Goal: Find specific page/section: Find specific page/section

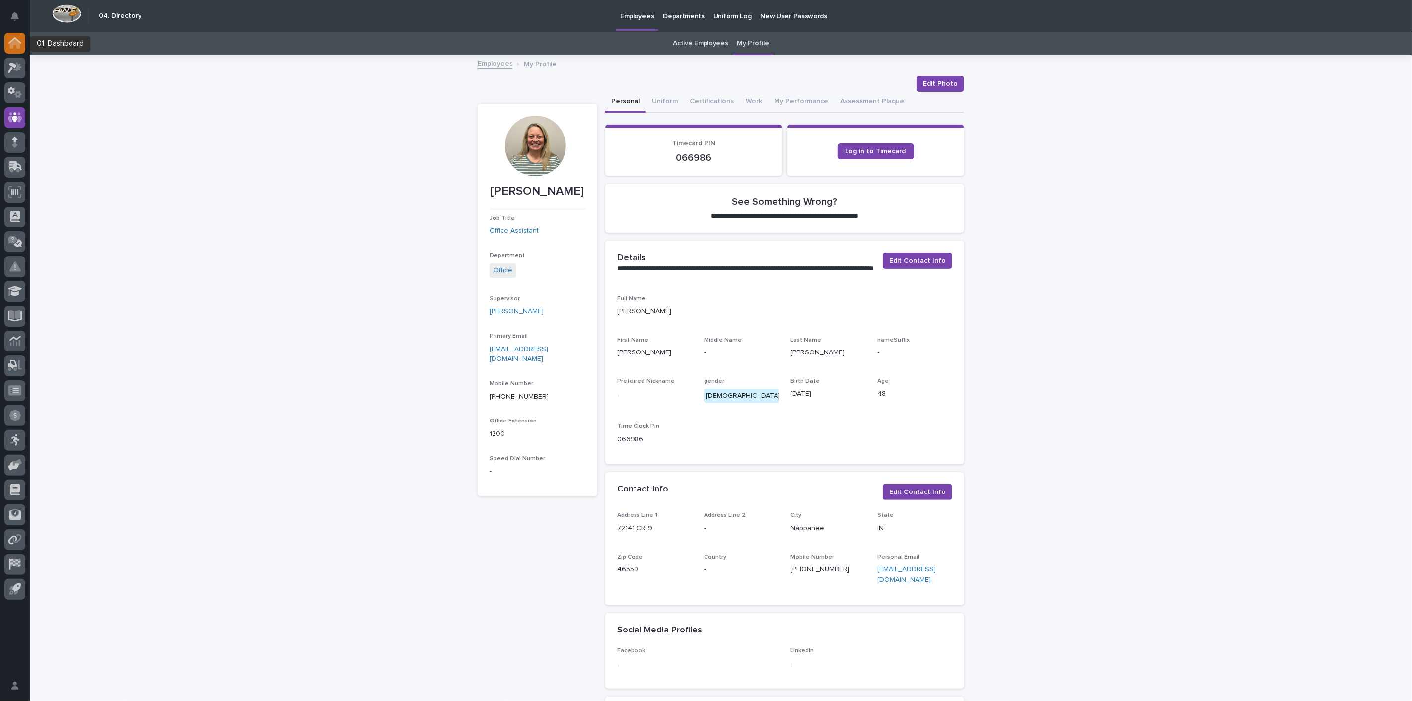
click at [18, 40] on icon at bounding box center [14, 40] width 13 height 6
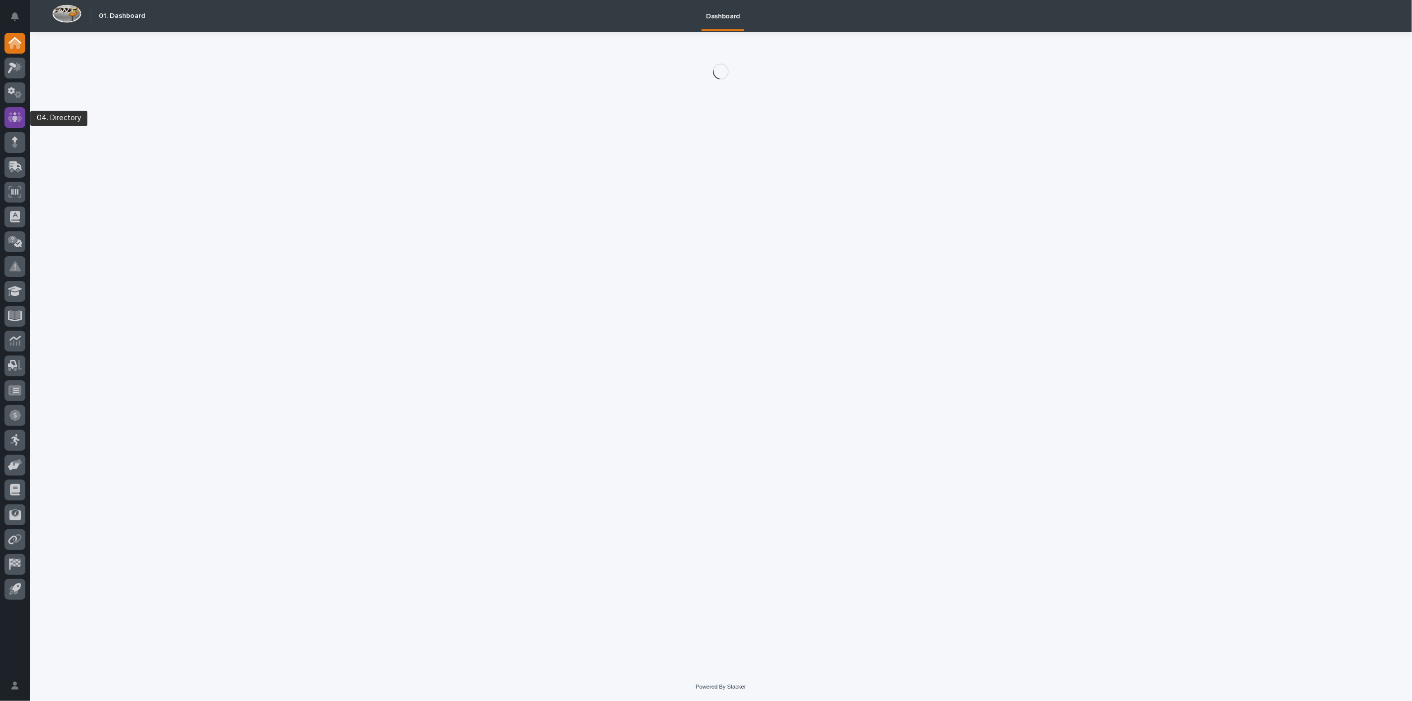
click at [18, 114] on icon at bounding box center [15, 117] width 14 height 10
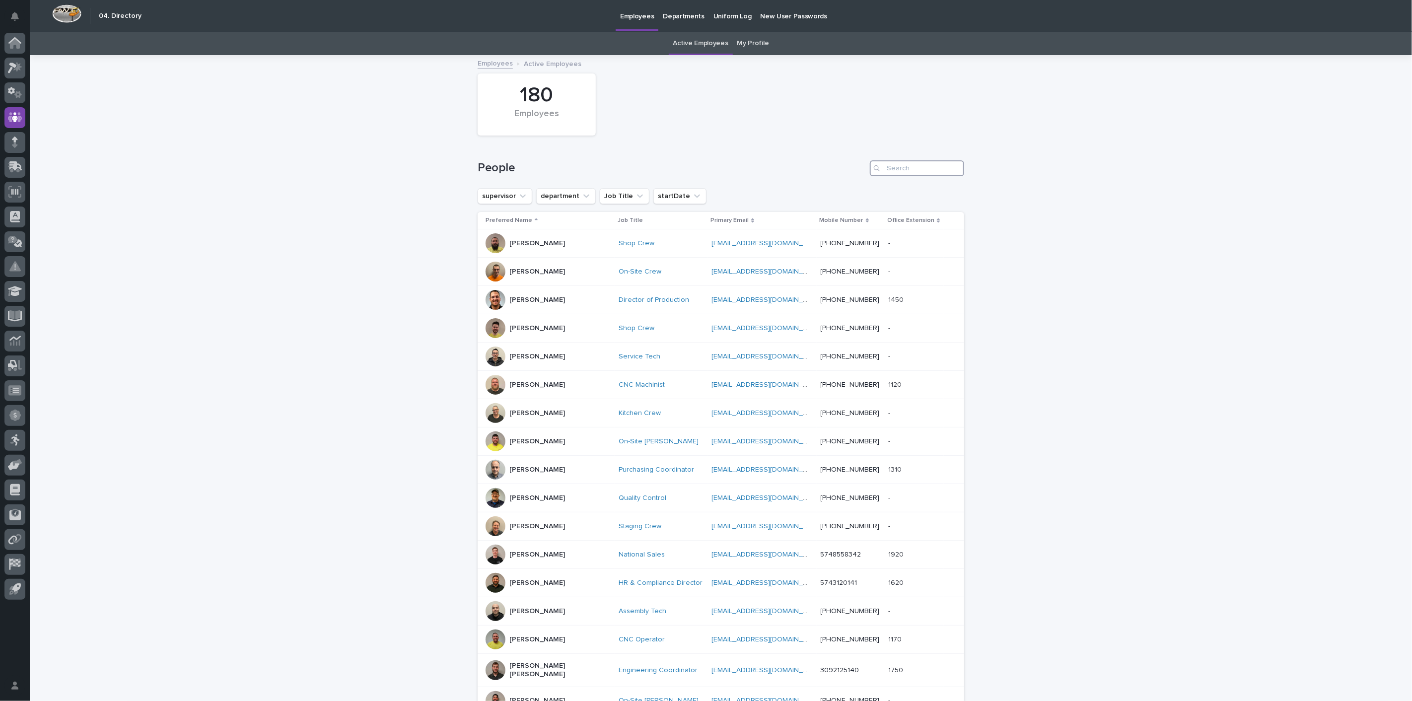
click at [920, 169] on input "Search" at bounding box center [917, 168] width 94 height 16
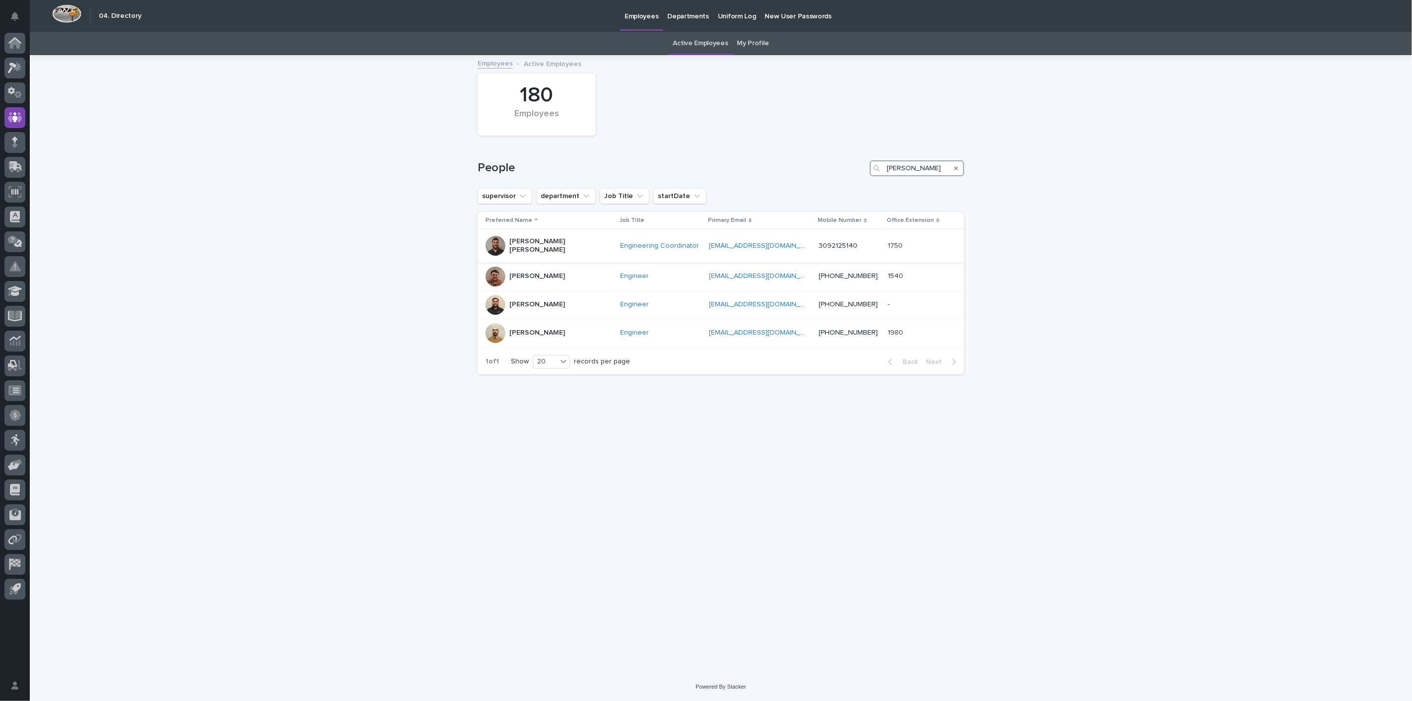
type input "[PERSON_NAME]"
click at [545, 243] on p "[PERSON_NAME] [PERSON_NAME]" at bounding box center [558, 245] width 99 height 17
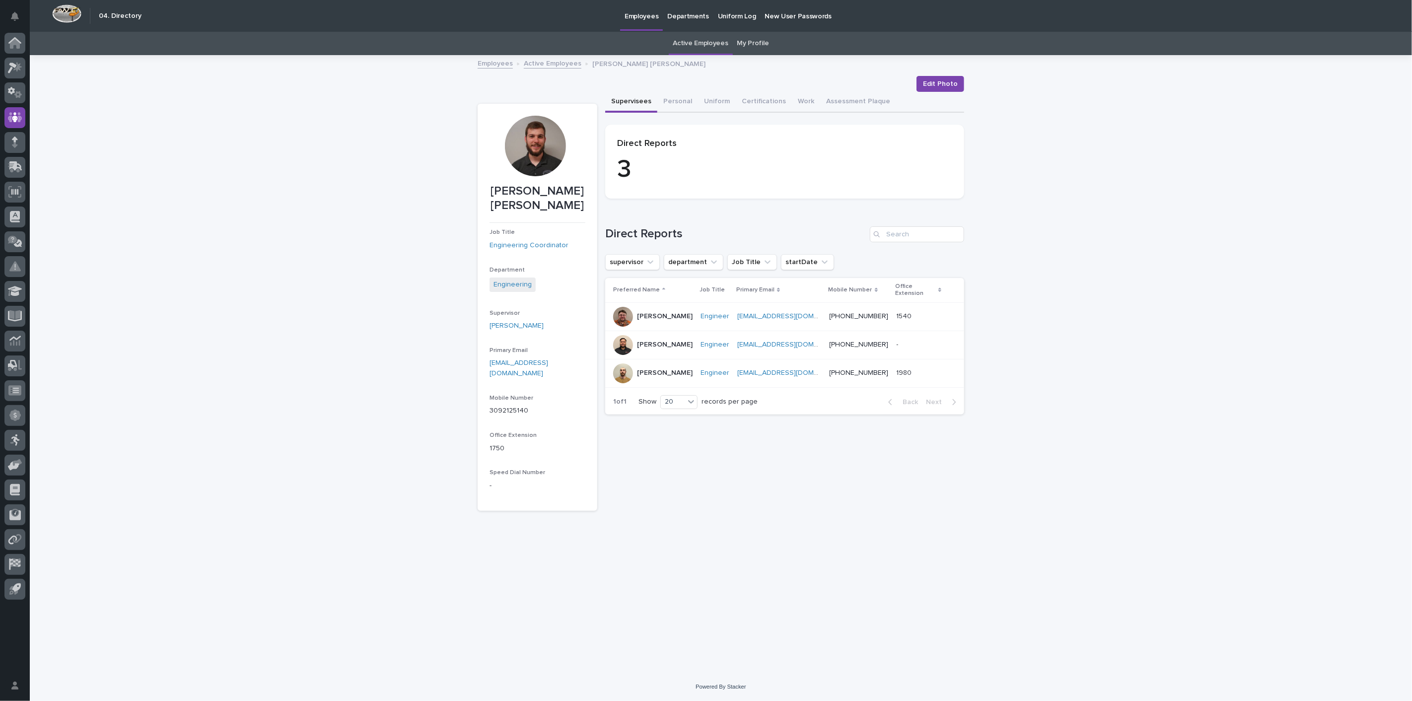
click at [530, 128] on div at bounding box center [535, 146] width 61 height 61
click at [804, 103] on button "Work" at bounding box center [806, 102] width 28 height 21
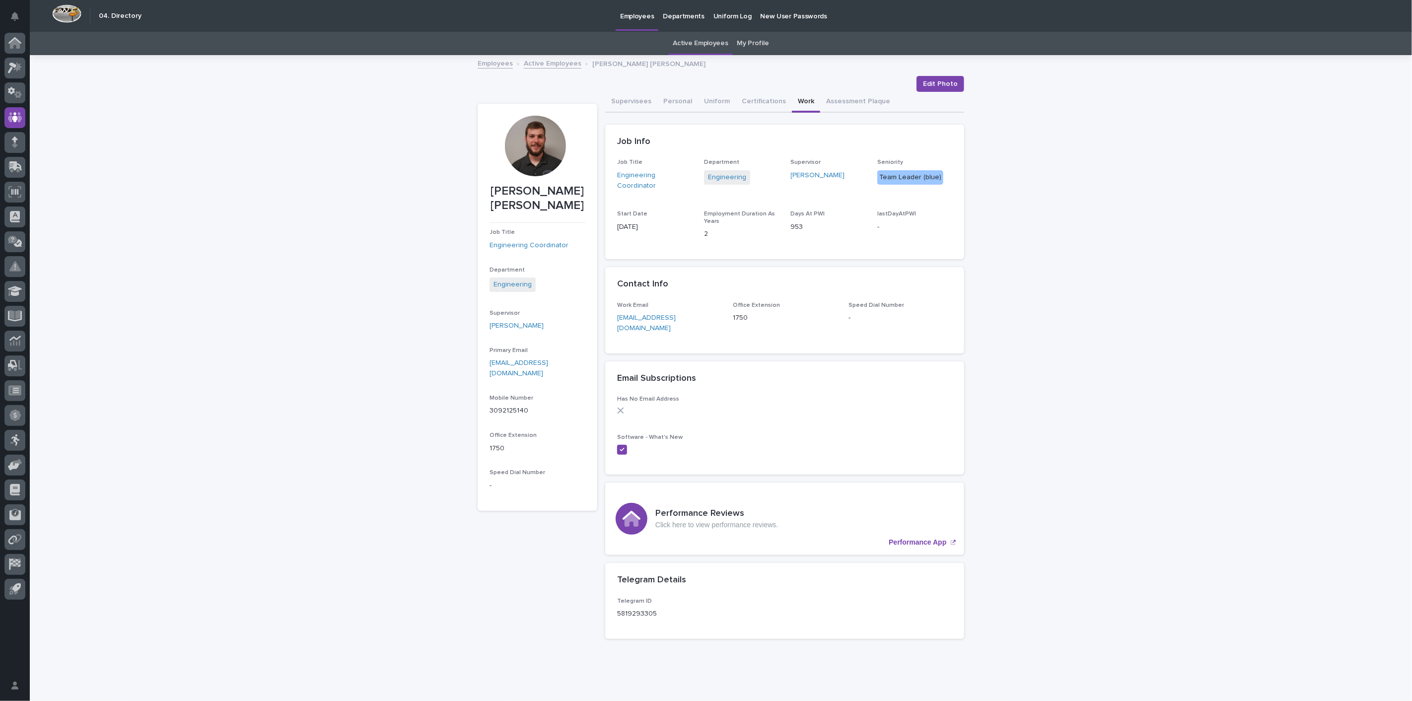
click at [498, 66] on link "Employees" at bounding box center [494, 62] width 35 height 11
